Goal: Task Accomplishment & Management: Use online tool/utility

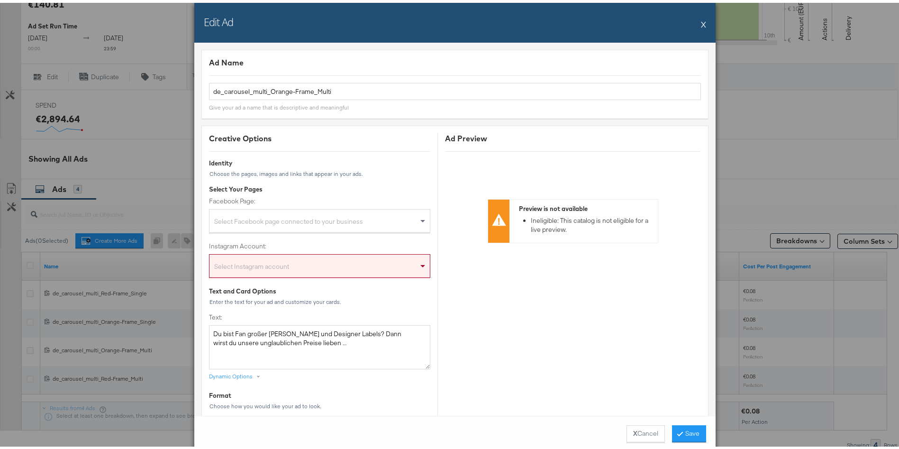
scroll to position [726, 0]
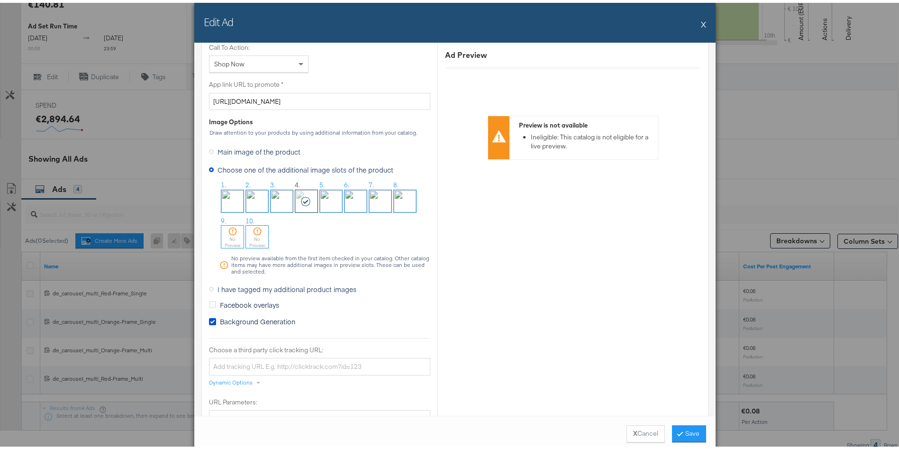
click at [694, 24] on div "Edit Ad X" at bounding box center [454, 20] width 521 height 40
click at [701, 22] on button "X" at bounding box center [703, 21] width 5 height 19
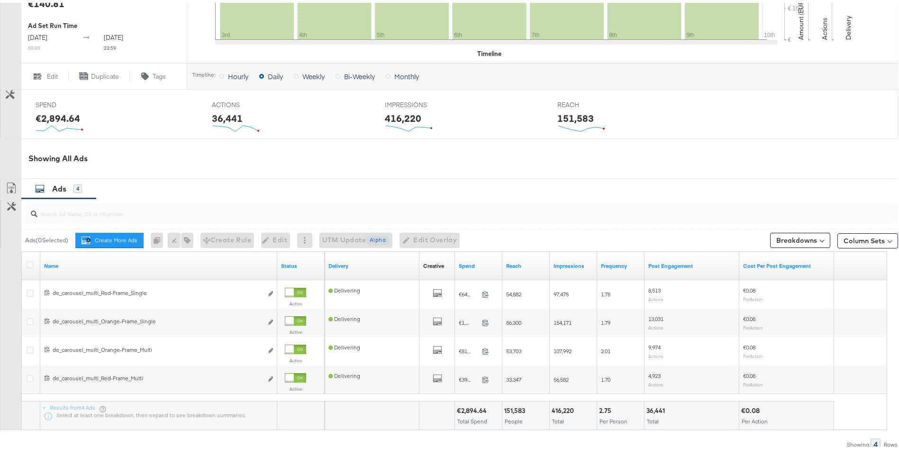
scroll to position [0, 0]
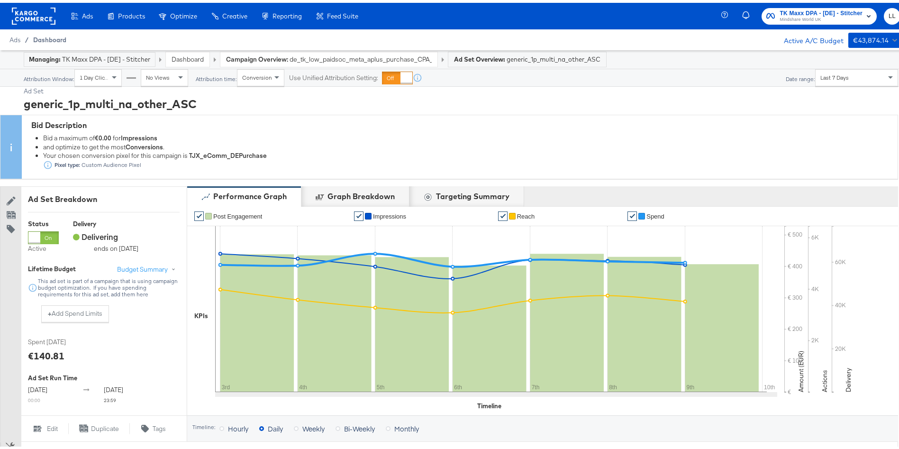
click at [55, 35] on span "Dashboard" at bounding box center [49, 37] width 33 height 8
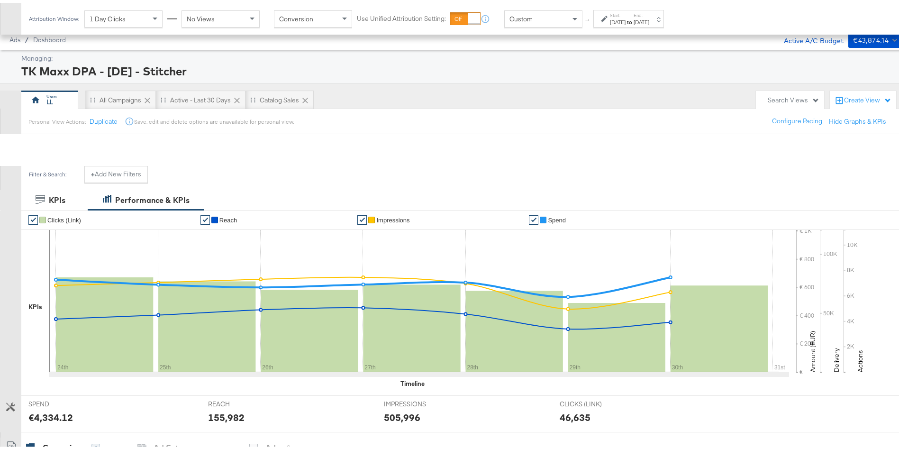
scroll to position [356, 0]
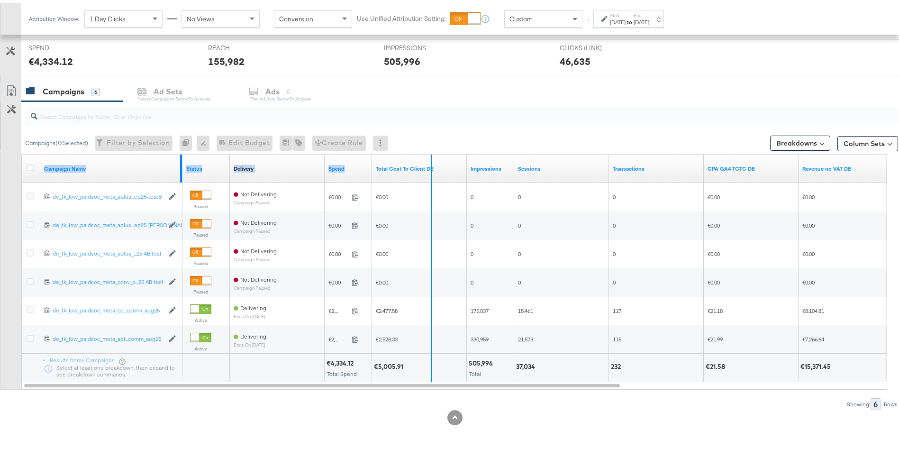
drag, startPoint x: 181, startPoint y: 167, endPoint x: 431, endPoint y: 159, distance: 249.9
click at [22, 152] on div "Campaign Name Status Delivery Sorting Unavailable Spend Total Cost To Client DE…" at bounding box center [22, 152] width 0 height 0
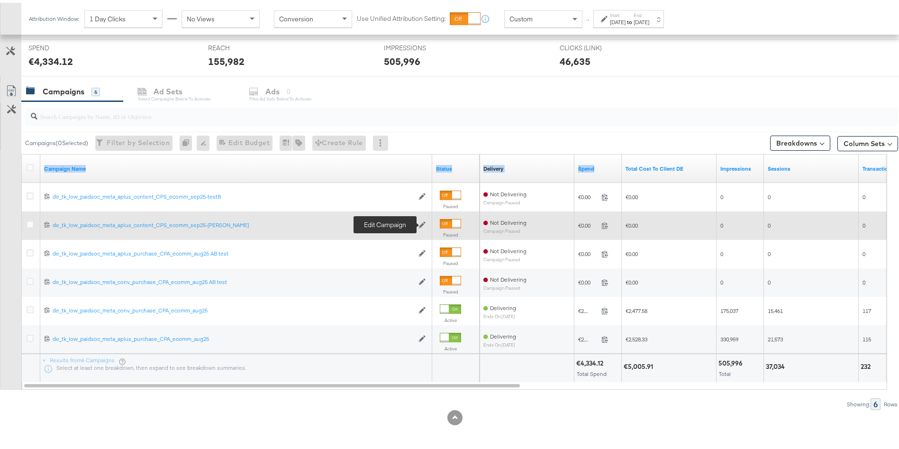
click at [425, 219] on icon at bounding box center [422, 221] width 7 height 7
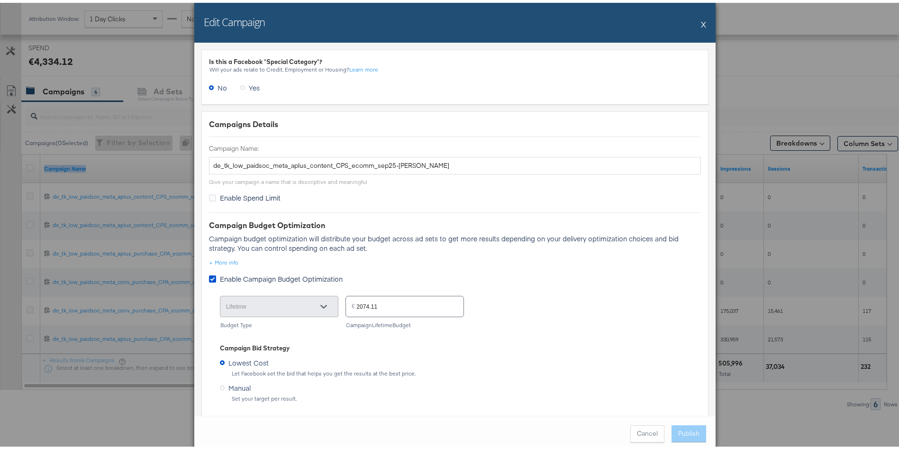
click at [701, 19] on button "X" at bounding box center [703, 21] width 5 height 19
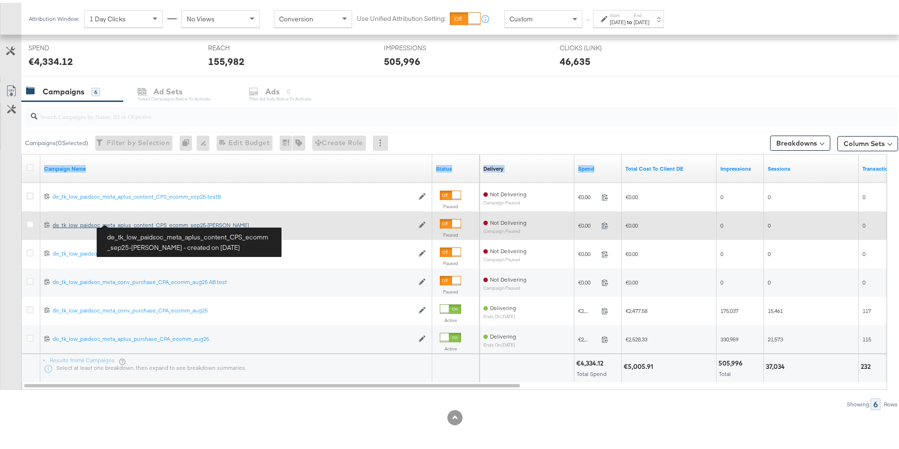
click at [132, 220] on div "de_tk_low_paidsoc_meta_aplus_content_CPS_ecomm_sep25-[PERSON_NAME] de_tk_low_pa…" at bounding box center [233, 222] width 361 height 8
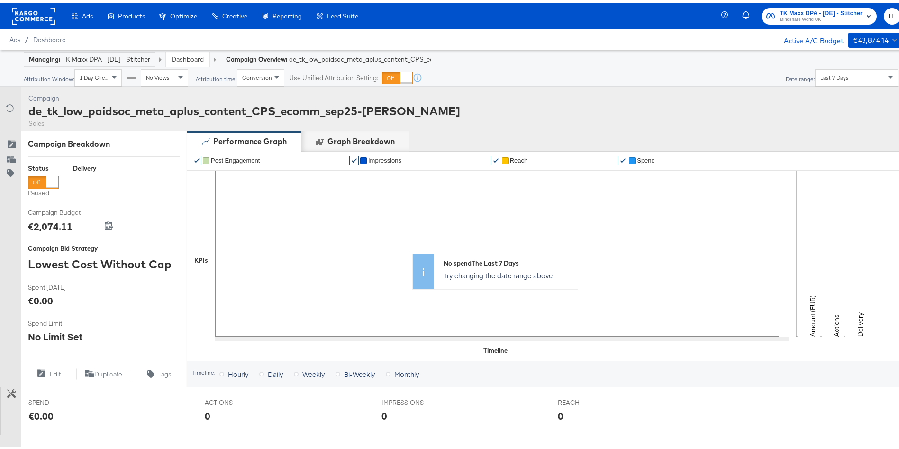
scroll to position [267, 0]
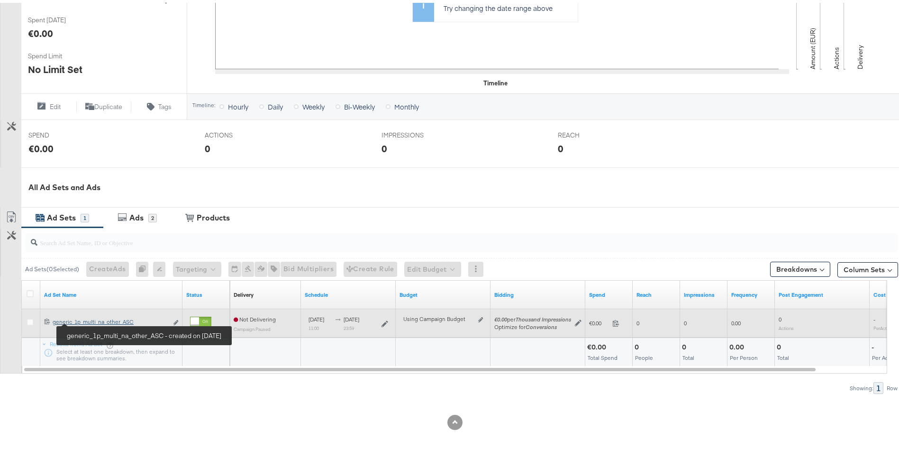
click at [92, 319] on div "generic_1p_multi_na_other_ASC generic_1p_multi_na_other_ASC" at bounding box center [110, 319] width 115 height 8
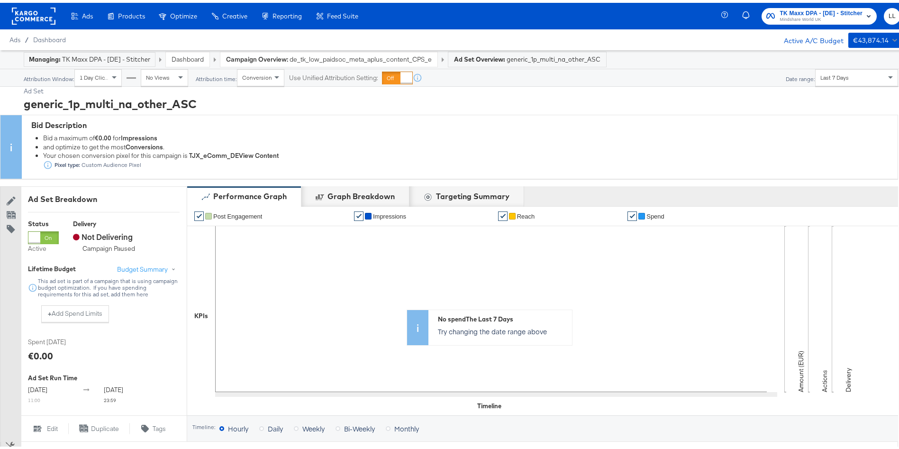
scroll to position [354, 0]
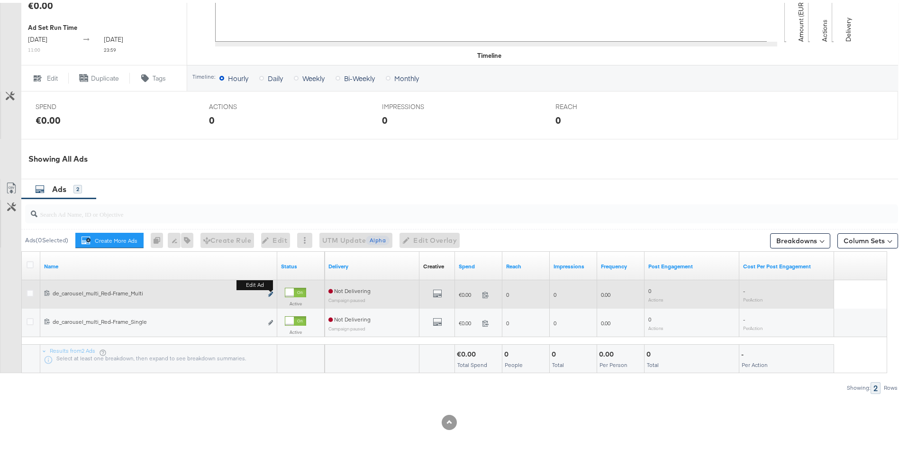
click at [271, 290] on icon "link" at bounding box center [270, 291] width 5 height 5
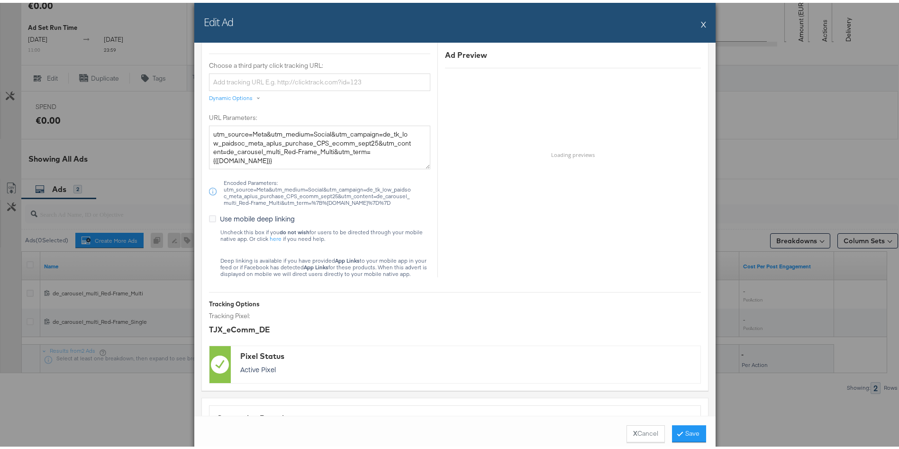
scroll to position [1011, 0]
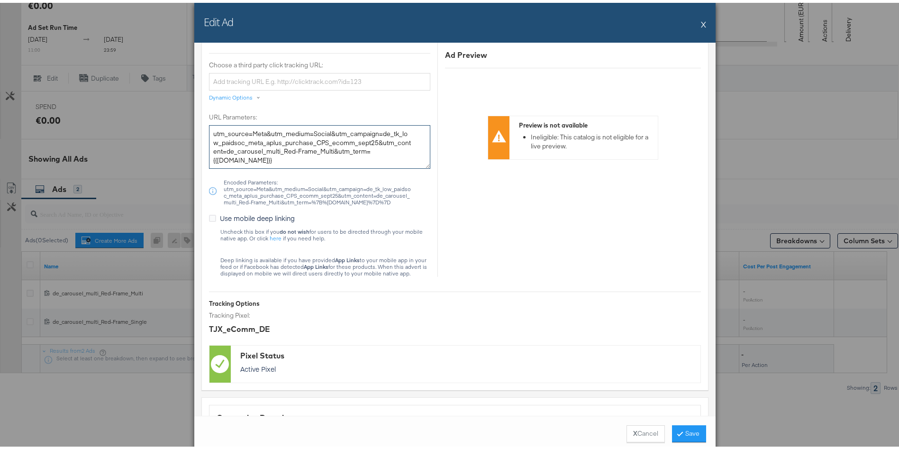
click at [282, 145] on textarea "utm_source=Meta&utm_medium=Social&utm_campaign=de_tk_low_paidsoc_meta_aplus_pur…" at bounding box center [319, 144] width 221 height 44
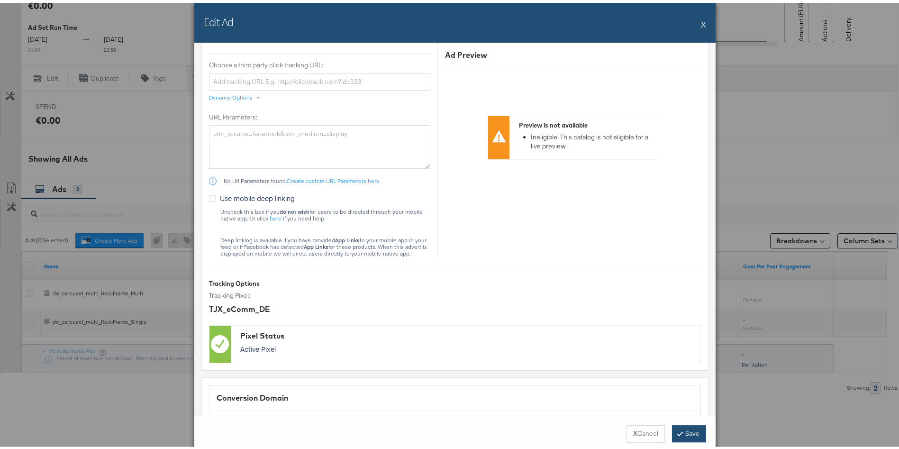
click at [689, 430] on button "Save" at bounding box center [689, 430] width 34 height 17
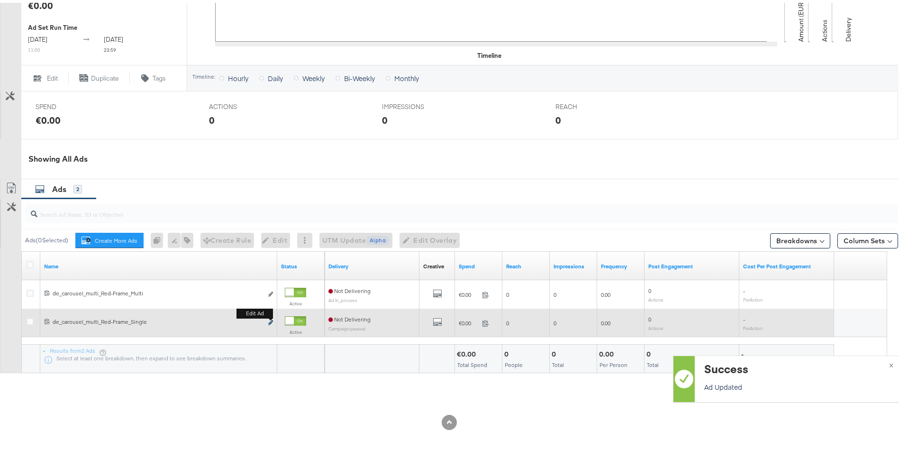
click at [272, 317] on button "Edit ad" at bounding box center [271, 320] width 6 height 10
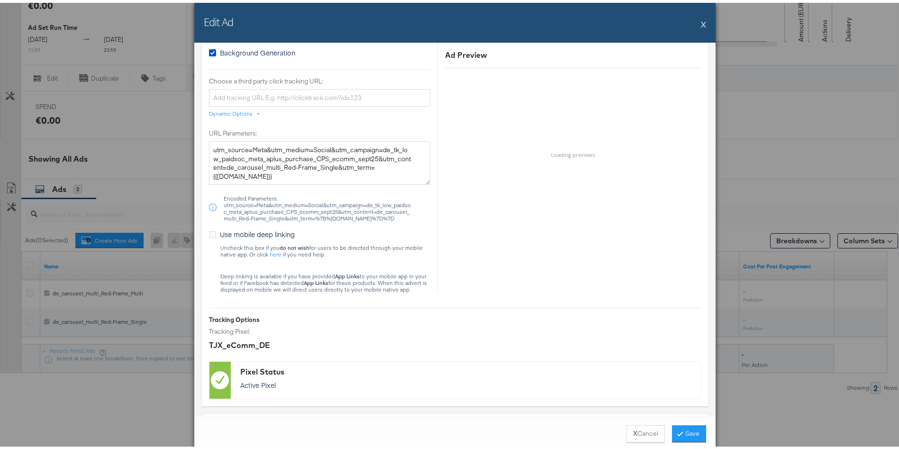
scroll to position [1003, 0]
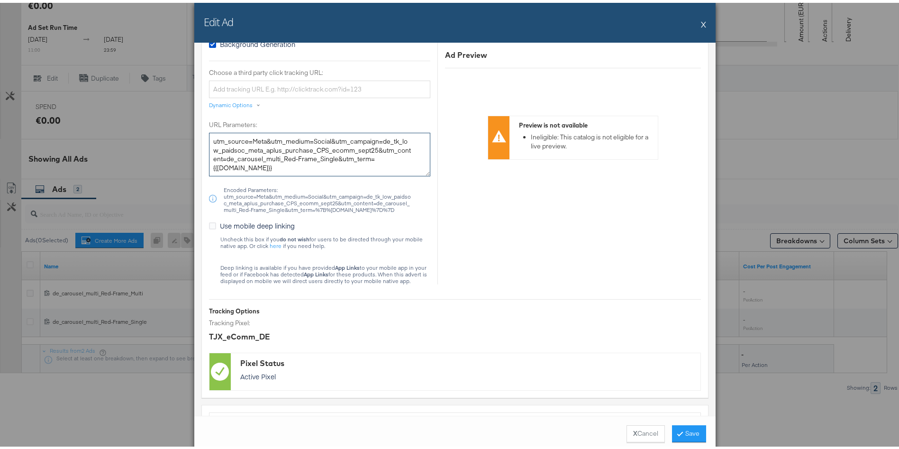
click at [252, 144] on textarea "utm_source=Meta&utm_medium=Social&utm_campaign=de_tk_low_paidsoc_meta_aplus_pur…" at bounding box center [319, 152] width 221 height 44
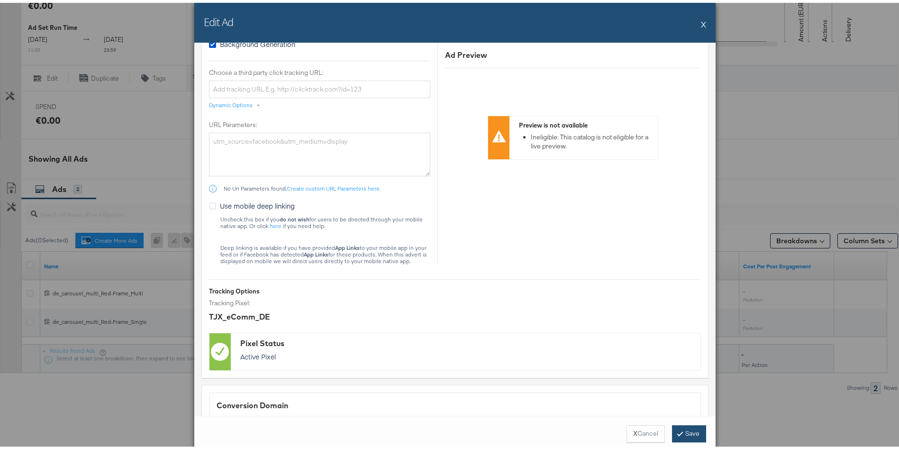
click at [677, 424] on button "Save" at bounding box center [689, 430] width 34 height 17
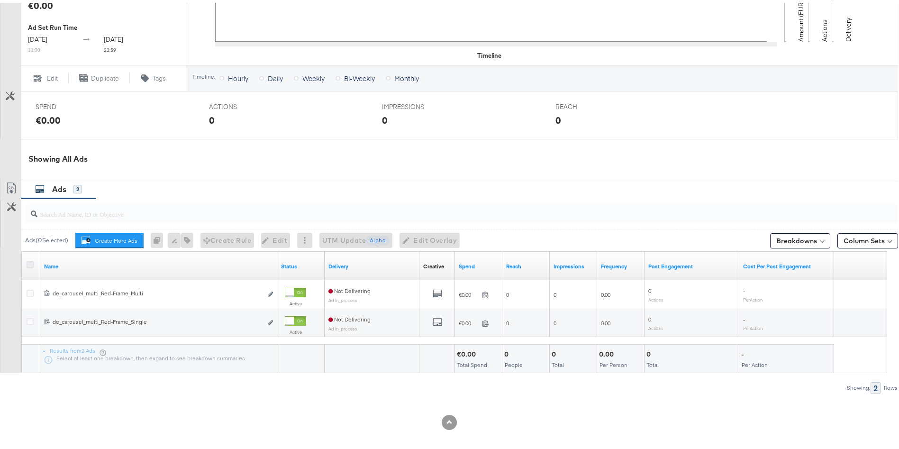
click at [30, 261] on icon at bounding box center [30, 261] width 7 height 7
click at [0, 0] on input "checkbox" at bounding box center [0, 0] width 0 height 0
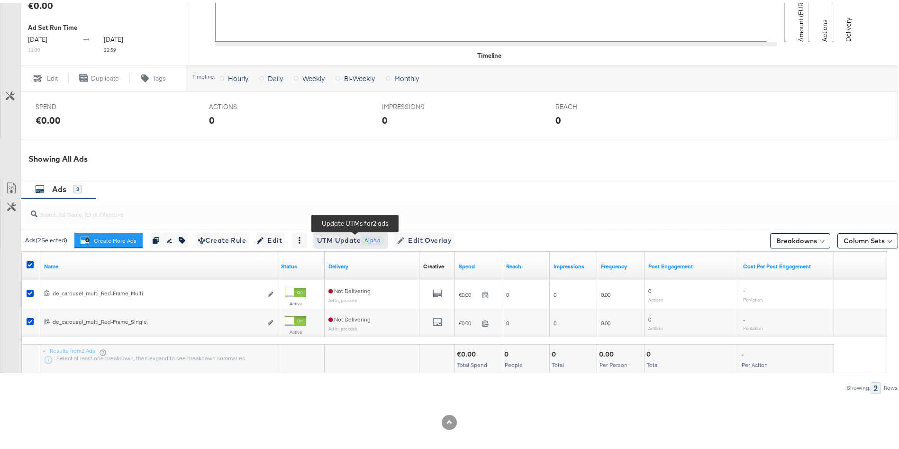
click at [368, 239] on span "UTM Update Alpha" at bounding box center [350, 238] width 67 height 12
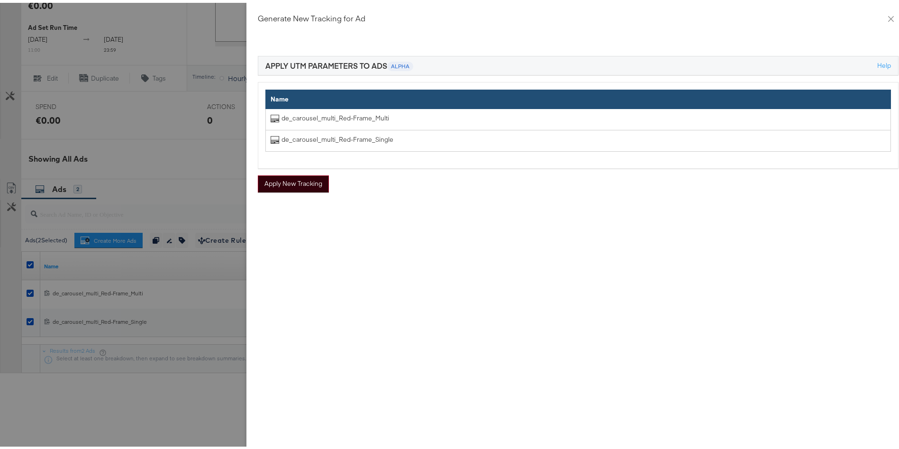
click at [297, 180] on button "Apply New Tracking" at bounding box center [293, 181] width 71 height 17
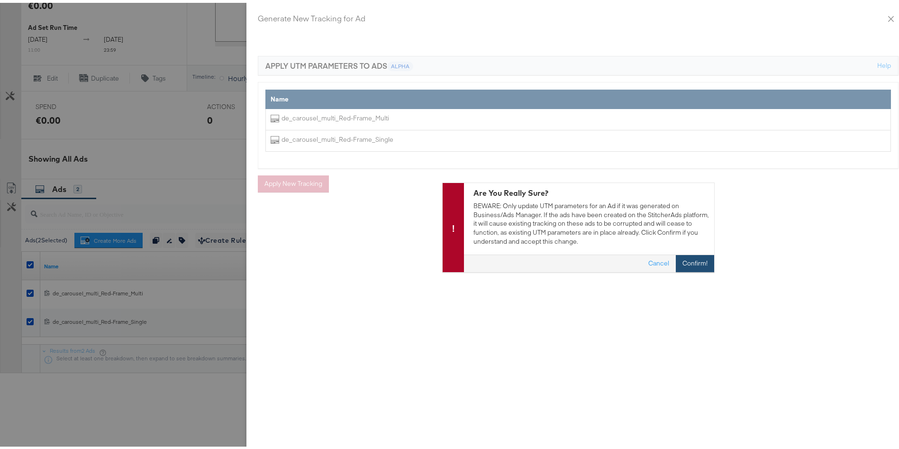
click at [689, 256] on button "Confirm!" at bounding box center [695, 260] width 38 height 17
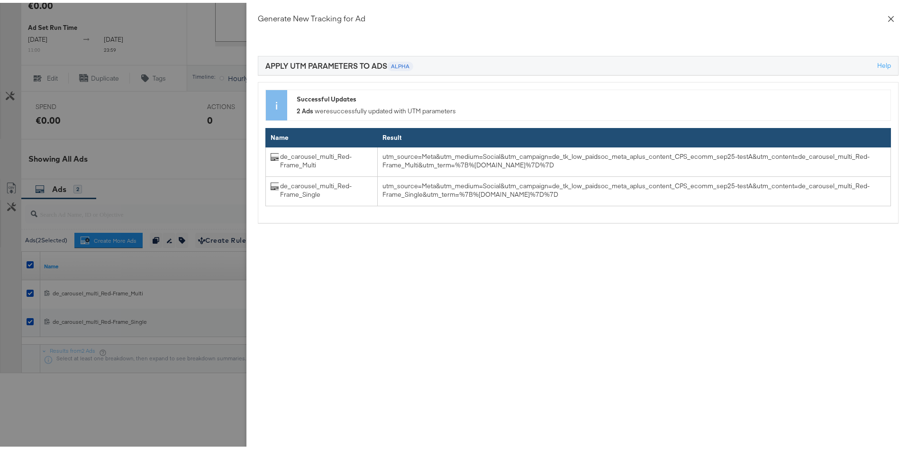
click at [881, 19] on button "Close" at bounding box center [891, 15] width 27 height 27
